Goal: Information Seeking & Learning: Learn about a topic

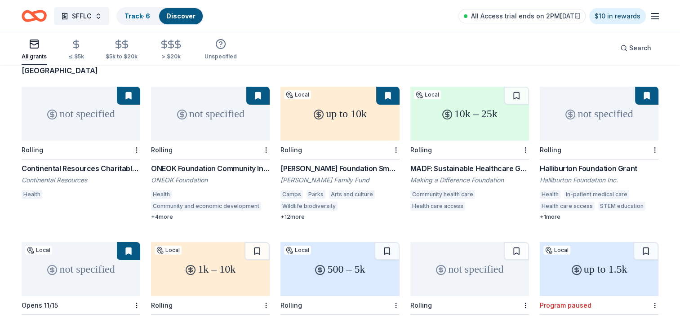
scroll to position [45, 0]
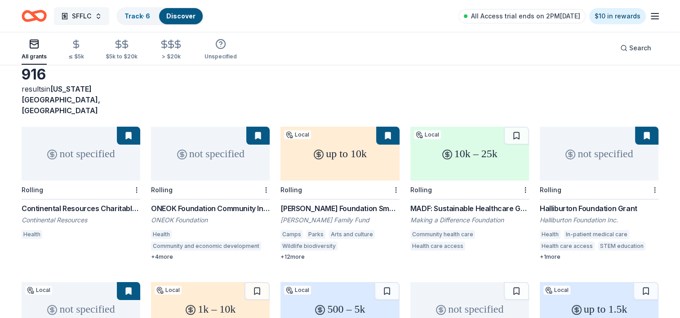
click at [101, 18] on button "SFFLC" at bounding box center [81, 16] width 55 height 18
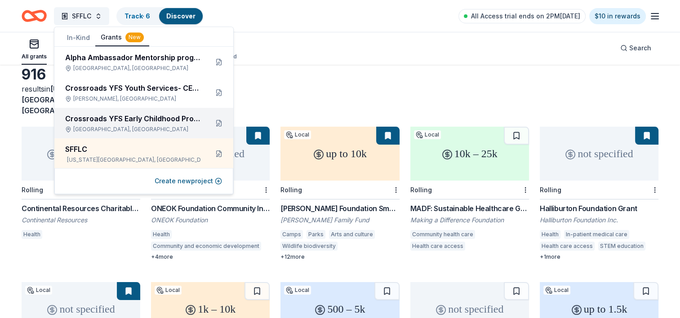
click at [98, 129] on div "[GEOGRAPHIC_DATA], [GEOGRAPHIC_DATA]" at bounding box center [133, 129] width 136 height 7
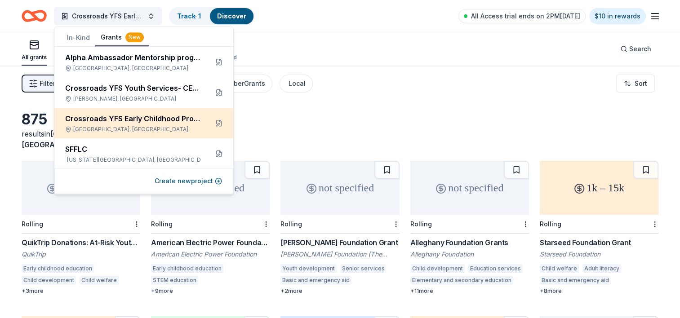
click at [116, 126] on div "[GEOGRAPHIC_DATA], [GEOGRAPHIC_DATA]" at bounding box center [133, 129] width 136 height 7
click at [130, 122] on div "Crossroads YFS Early Childhood Program" at bounding box center [133, 118] width 136 height 11
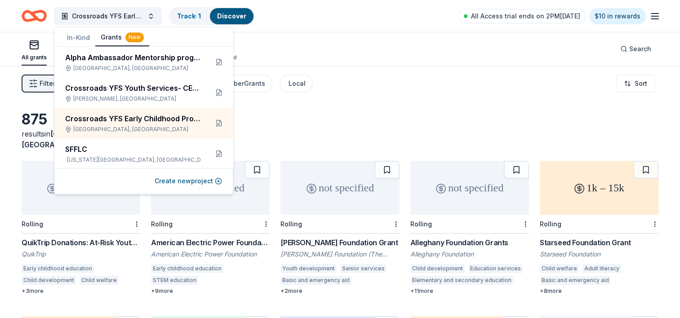
click at [411, 98] on div "Filter 1 Eligibility Education, Projects & programming, General operations, Tra…" at bounding box center [340, 84] width 680 height 36
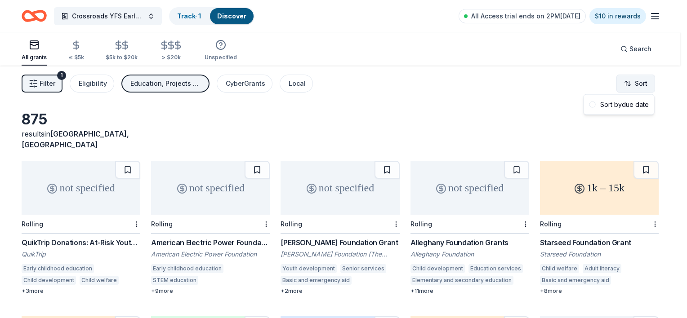
click at [628, 82] on html "Crossroads YFS Early Childhood Program Track · 1 Discover All Access trial ends…" at bounding box center [343, 159] width 687 height 318
click at [625, 109] on div "Sort by due date" at bounding box center [619, 105] width 67 height 16
